Goal: Find specific page/section: Find specific page/section

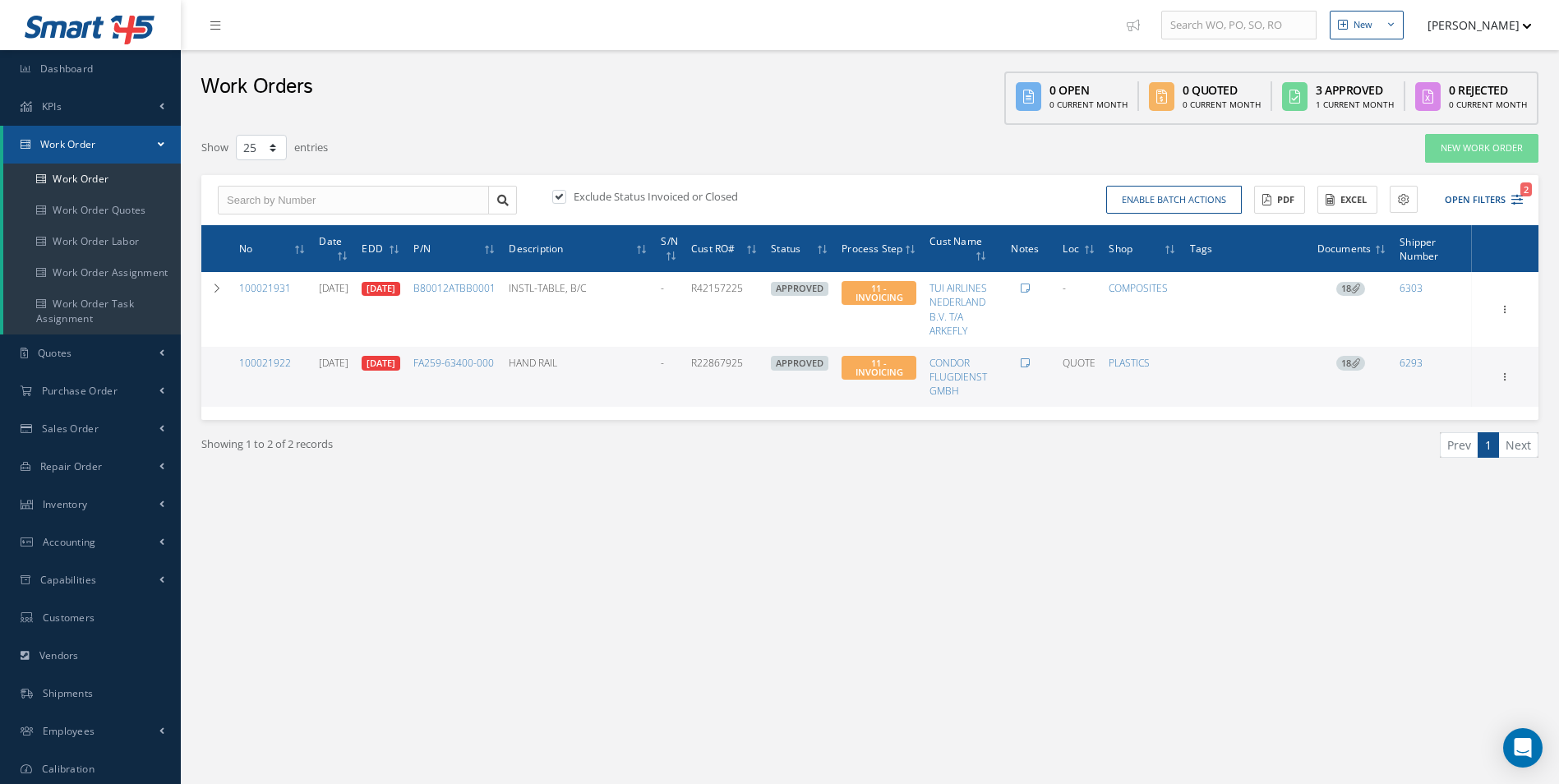
select select "25"
click at [119, 530] on link "Accounting" at bounding box center [90, 542] width 180 height 38
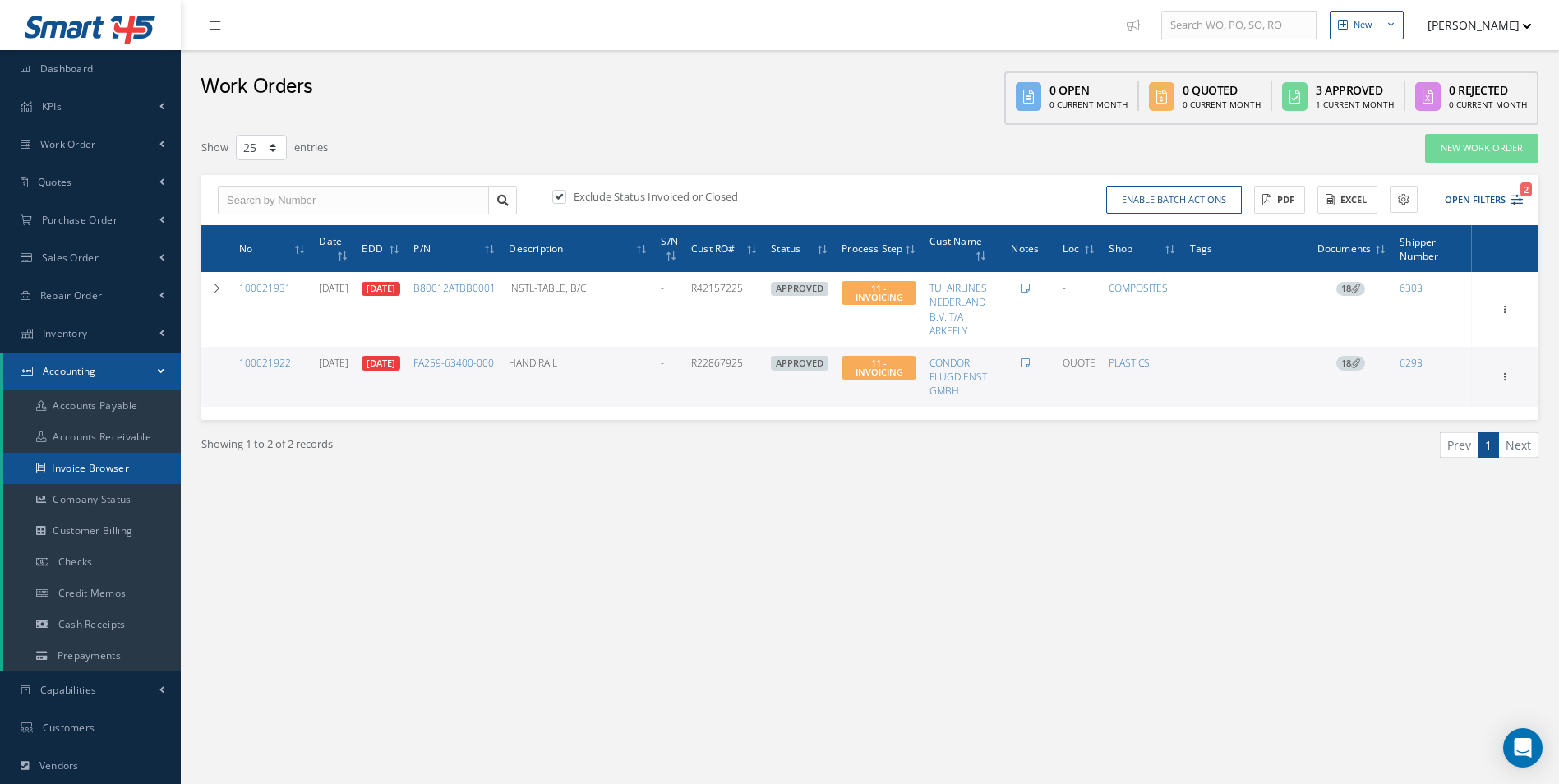
click at [118, 469] on link "Invoice Browser" at bounding box center [91, 468] width 177 height 31
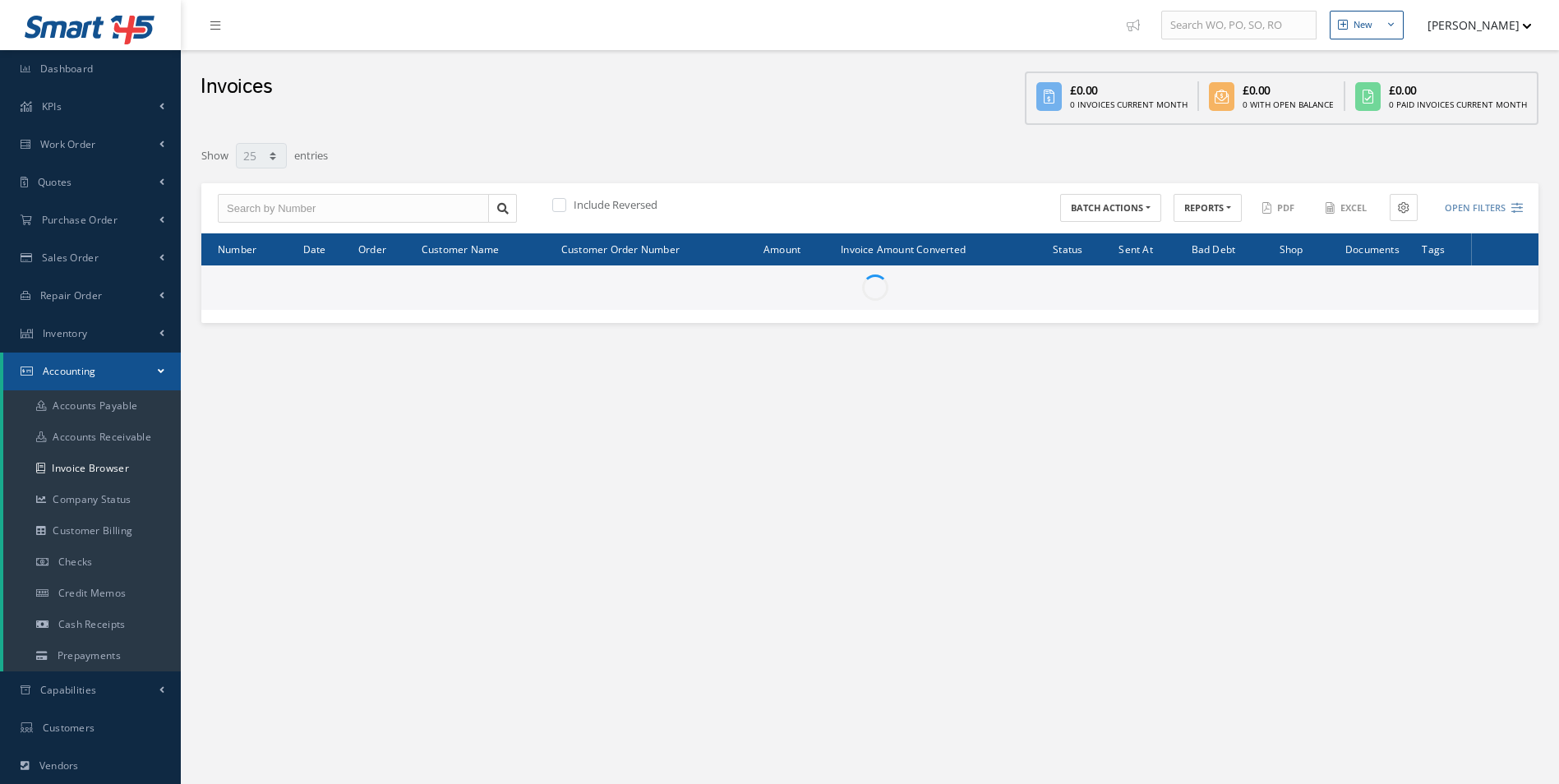
select select "25"
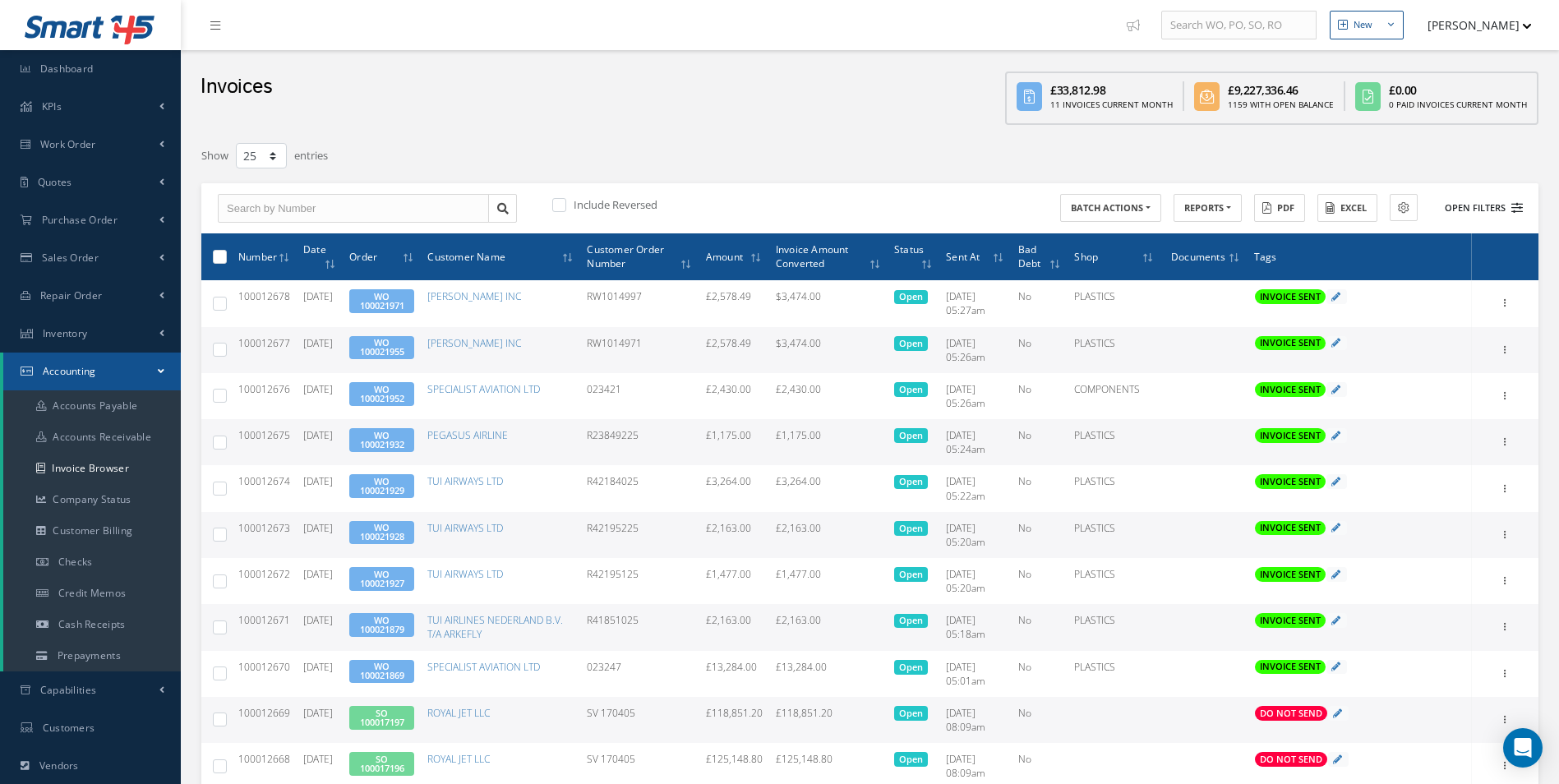
click at [1483, 206] on button "Open Filters" at bounding box center [1476, 209] width 93 height 27
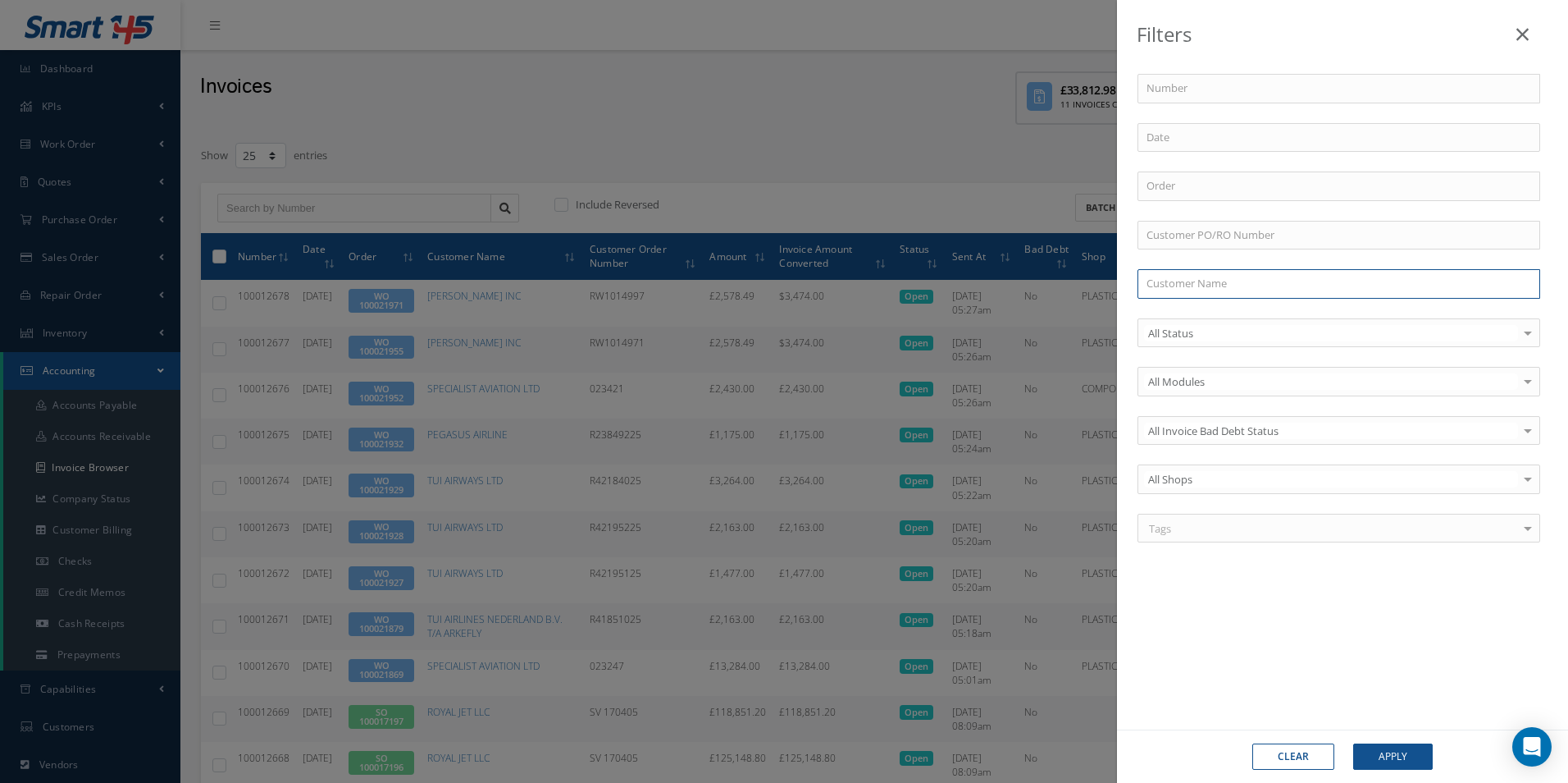
click at [1212, 281] on input "text" at bounding box center [1339, 284] width 403 height 29
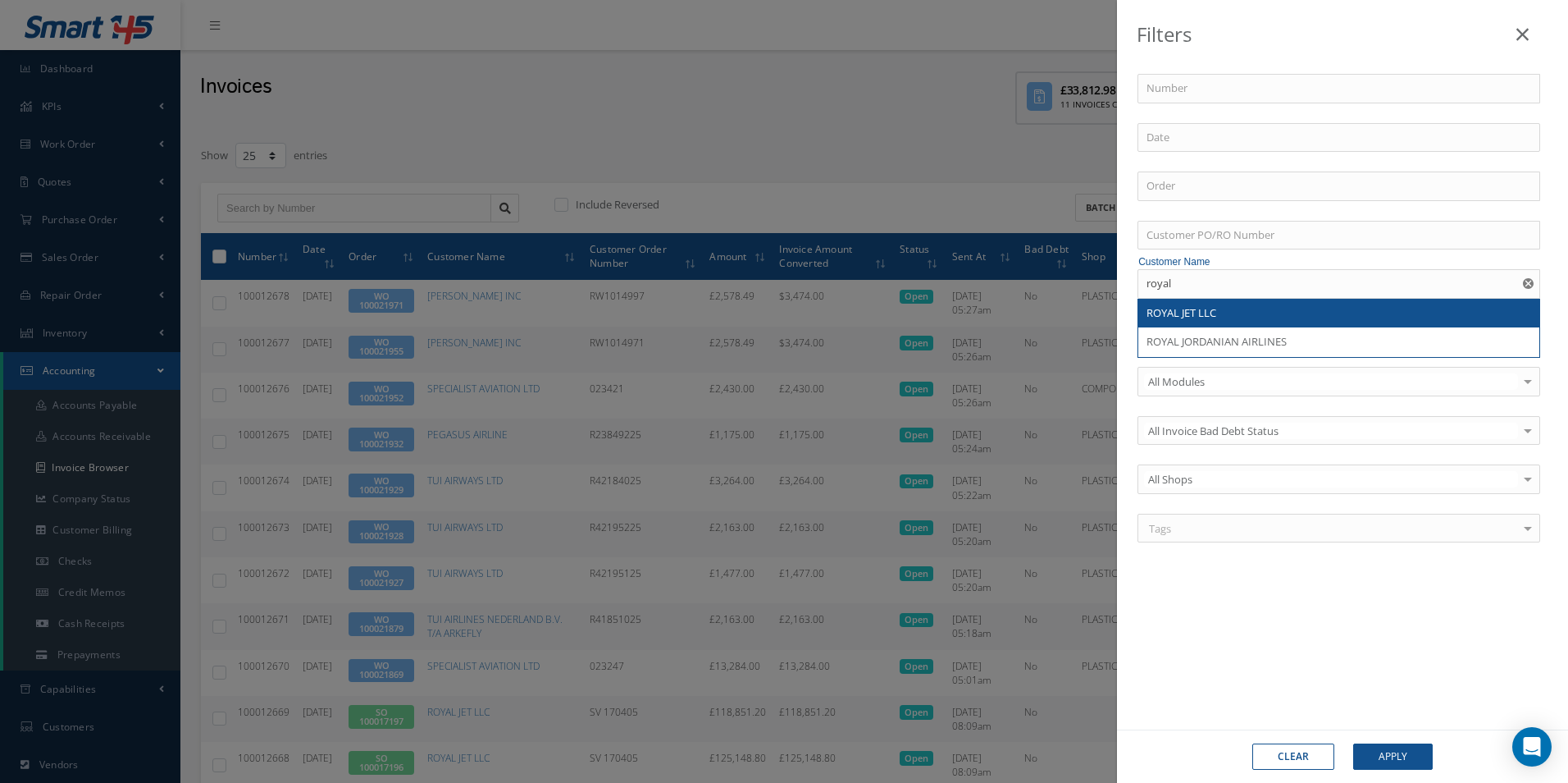
click at [1213, 313] on span "ROYAL JET LLC" at bounding box center [1181, 312] width 69 height 15
type input "ROYAL JET LLC"
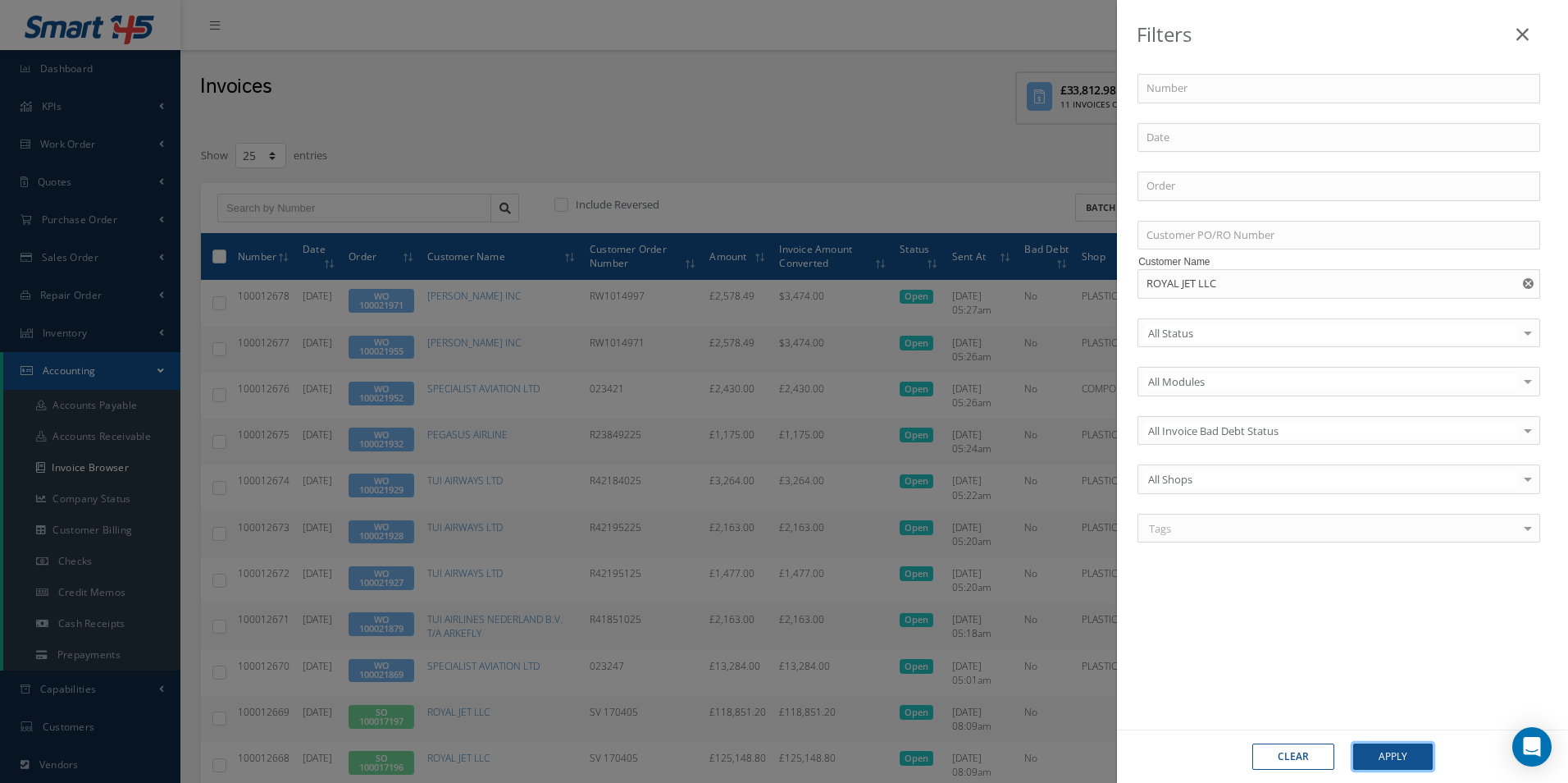
drag, startPoint x: 1381, startPoint y: 757, endPoint x: 1384, endPoint y: 727, distance: 30.1
click at [1381, 752] on button "Apply" at bounding box center [1392, 756] width 79 height 26
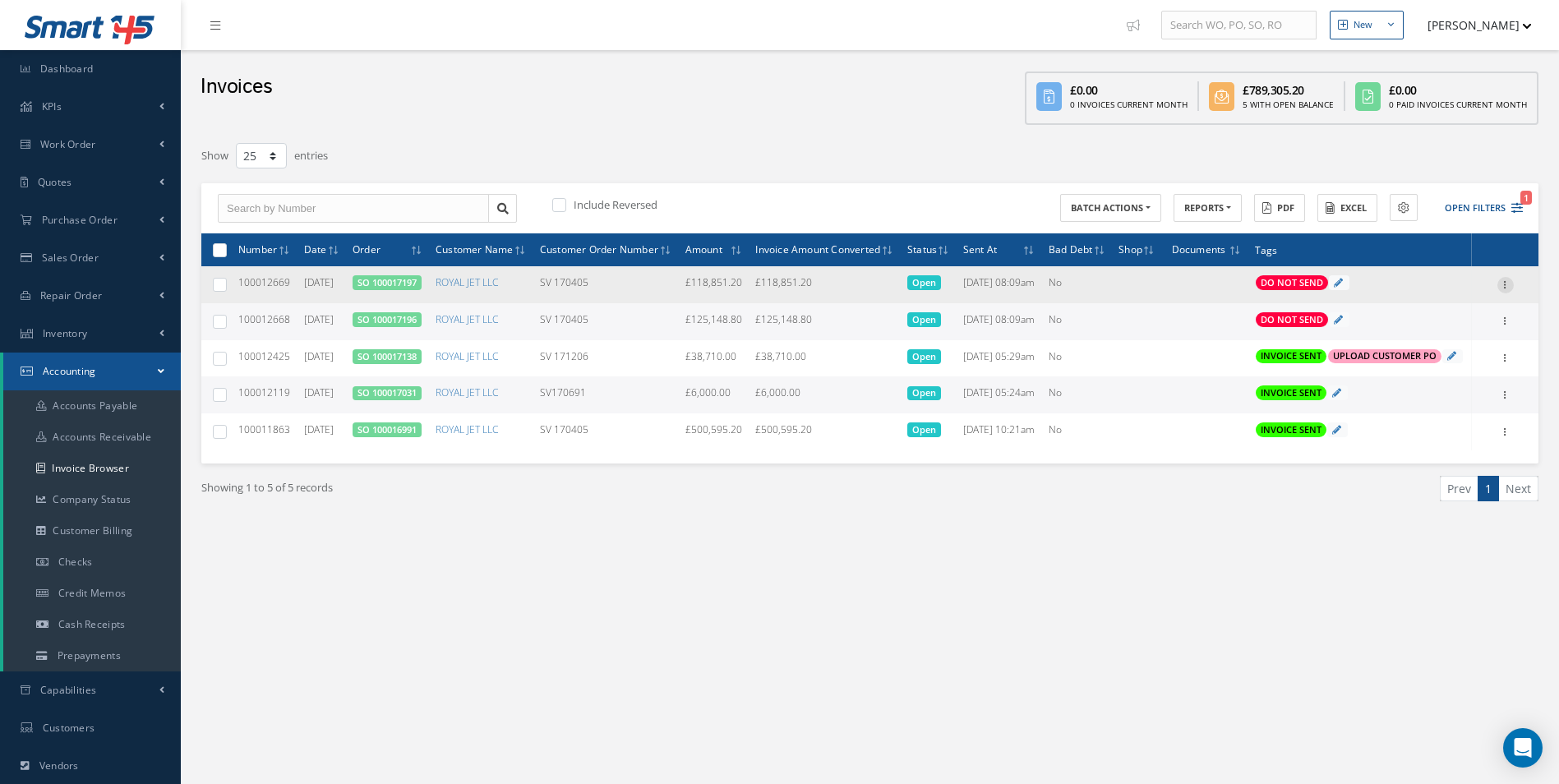
click at [1505, 290] on icon at bounding box center [1505, 282] width 17 height 13
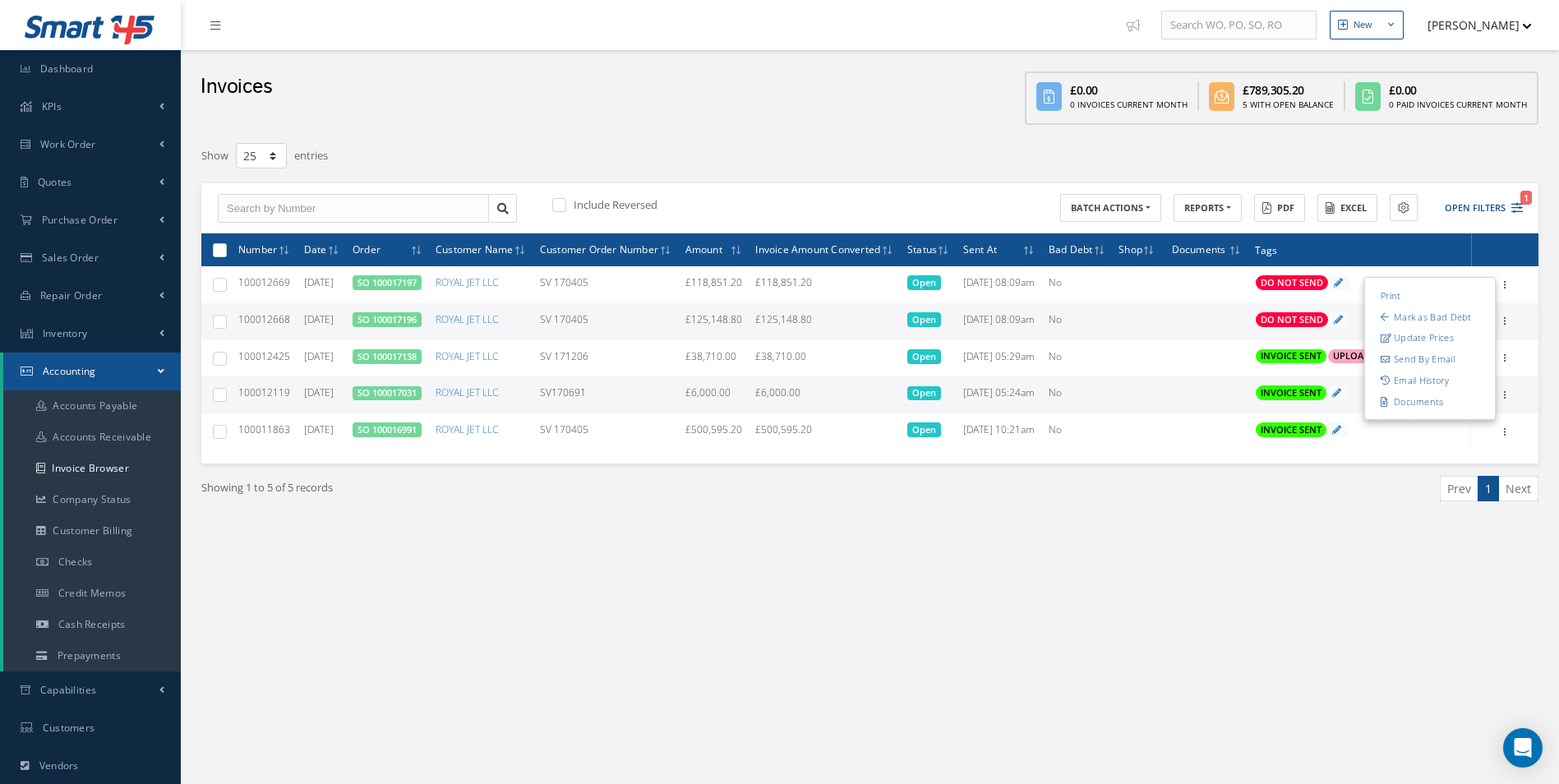
click at [1251, 659] on div "New New Work Order New Purchase Order New Customer Quote New Sales Order New Re…" at bounding box center [870, 486] width 1379 height 973
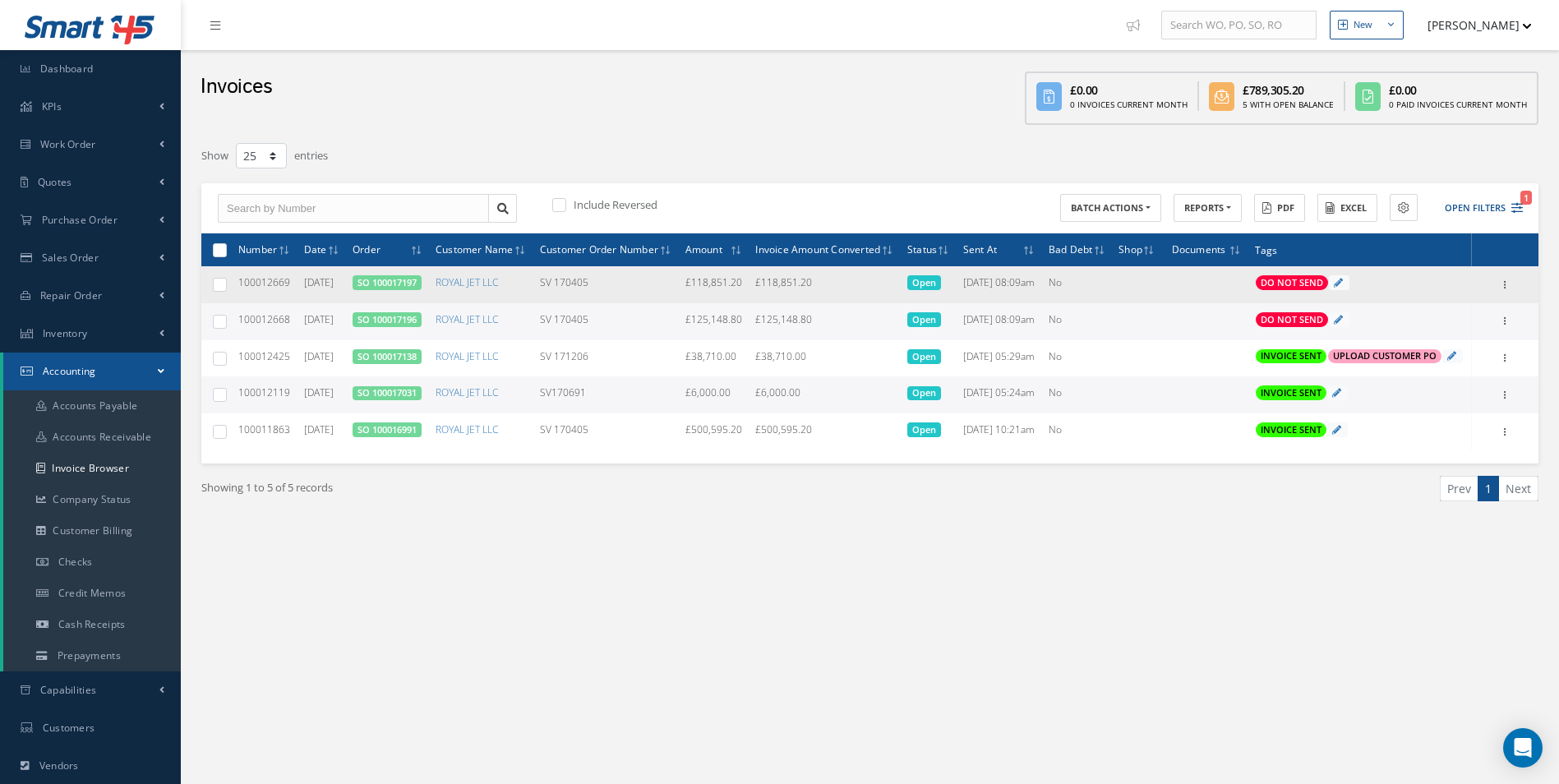
click at [269, 289] on span "100012669" at bounding box center [264, 282] width 52 height 14
click at [270, 289] on span "100012669" at bounding box center [264, 282] width 52 height 14
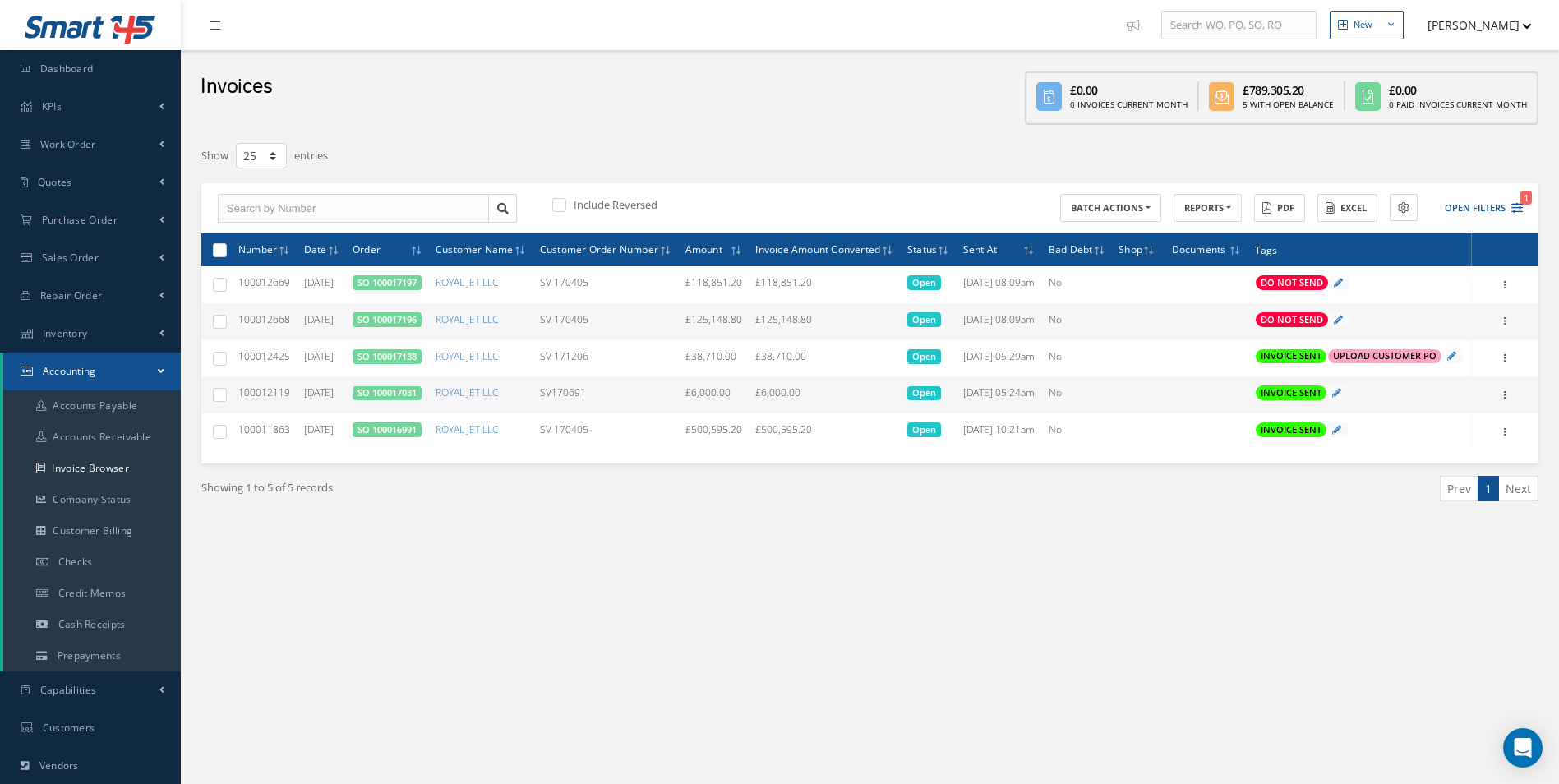
copy span "100012669"
click at [1001, 713] on div "New New Work Order New Purchase Order New Customer Quote New Sales Order New Re…" at bounding box center [870, 486] width 1379 height 973
